Goal: Register for event/course

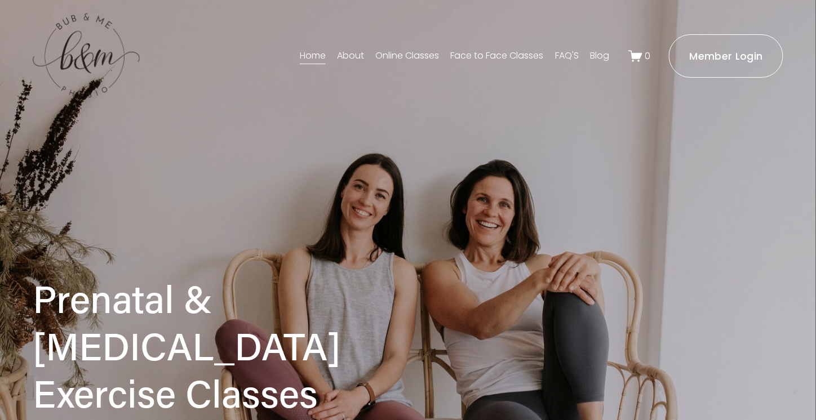
click at [453, 54] on link "Face to Face Classes" at bounding box center [497, 56] width 93 height 18
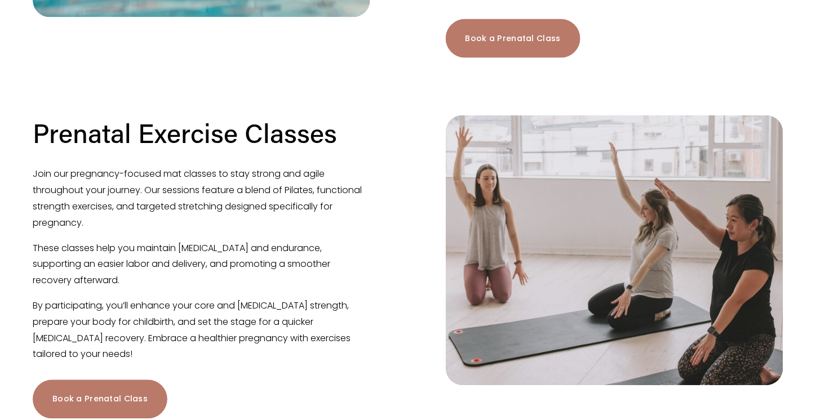
scroll to position [507, 0]
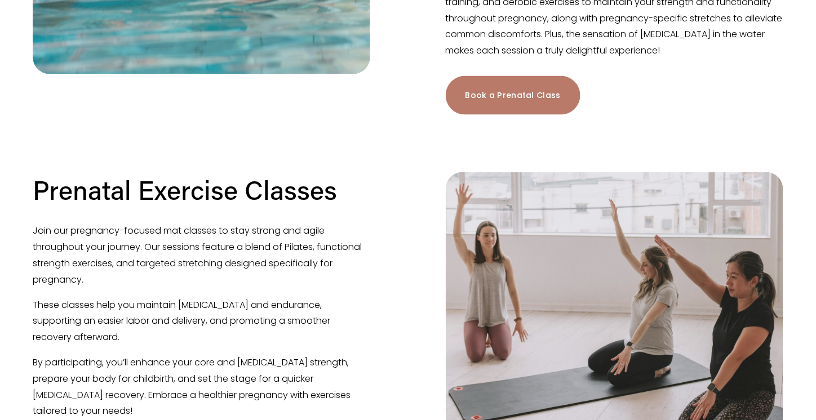
click at [511, 90] on link "Book a Prenatal Class" at bounding box center [513, 95] width 135 height 39
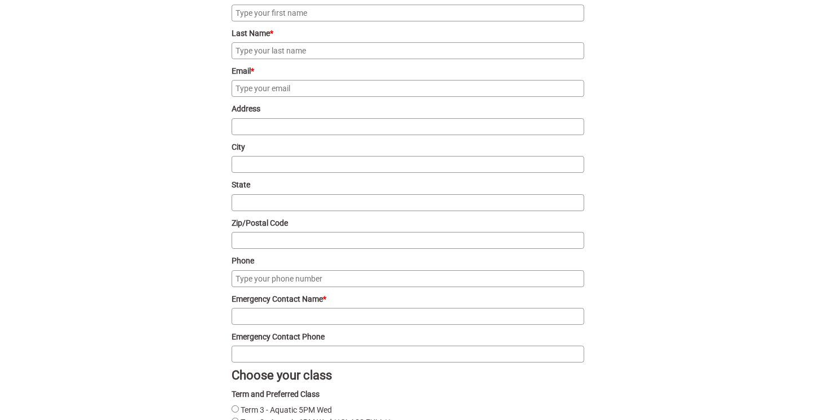
scroll to position [1407, 0]
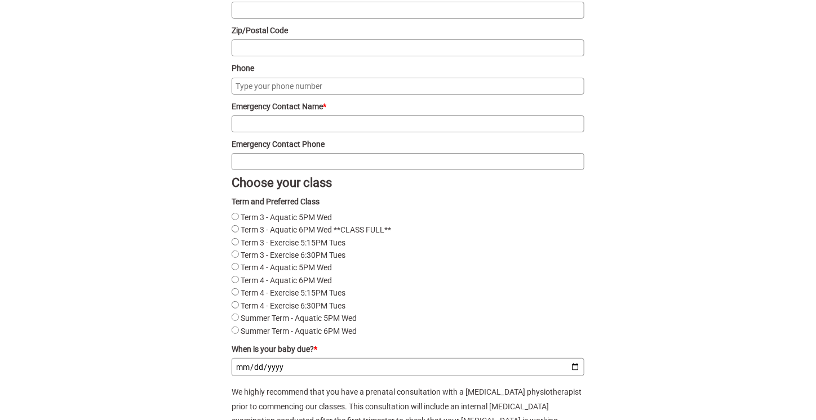
click at [304, 260] on label "Term 3 - Exercise 6:30PM Tues" at bounding box center [293, 255] width 105 height 9
click at [239, 258] on Tues"] "Term 3 - Exercise 6:30PM Tues" at bounding box center [235, 254] width 7 height 7
radio Tues"] "true"
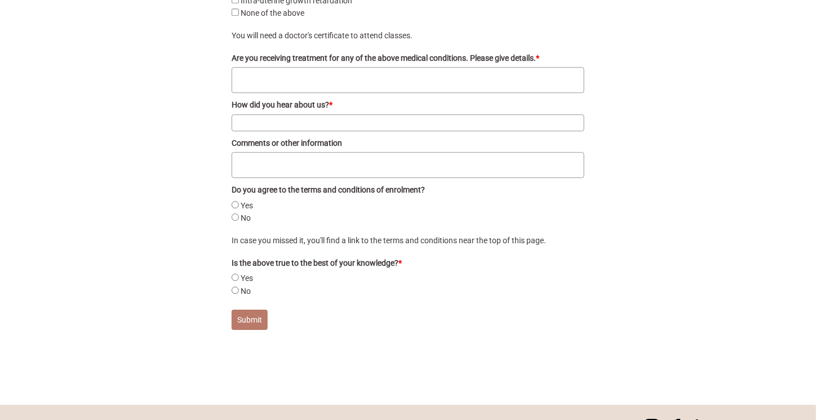
scroll to position [2472, 0]
